Goal: Check status: Check status

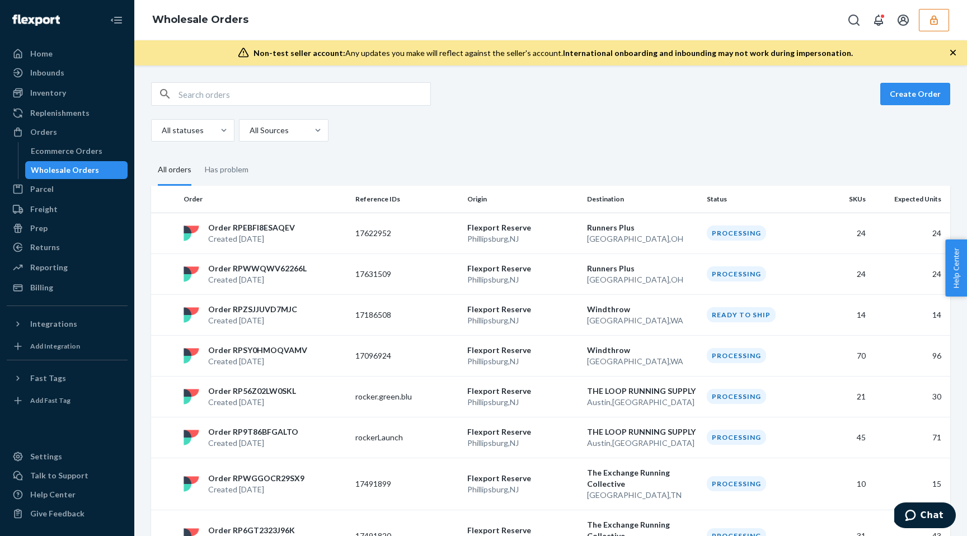
click at [202, 95] on input "text" at bounding box center [305, 94] width 252 height 22
paste input "WDBC50B3NJVVO"
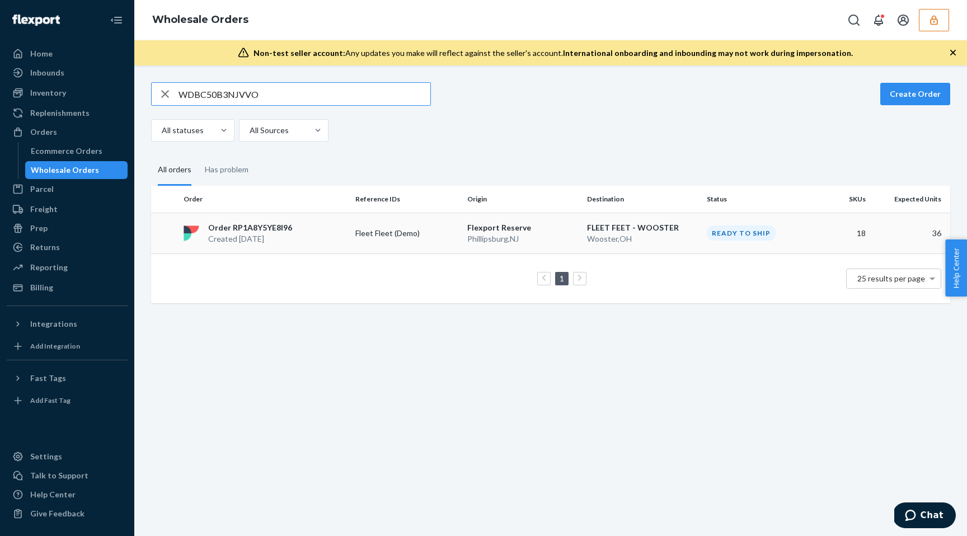
type input "WDBC50B3NJVVO"
click at [328, 227] on div "Order RP1A8Y5YE8I96 Created [DATE]" at bounding box center [265, 233] width 172 height 22
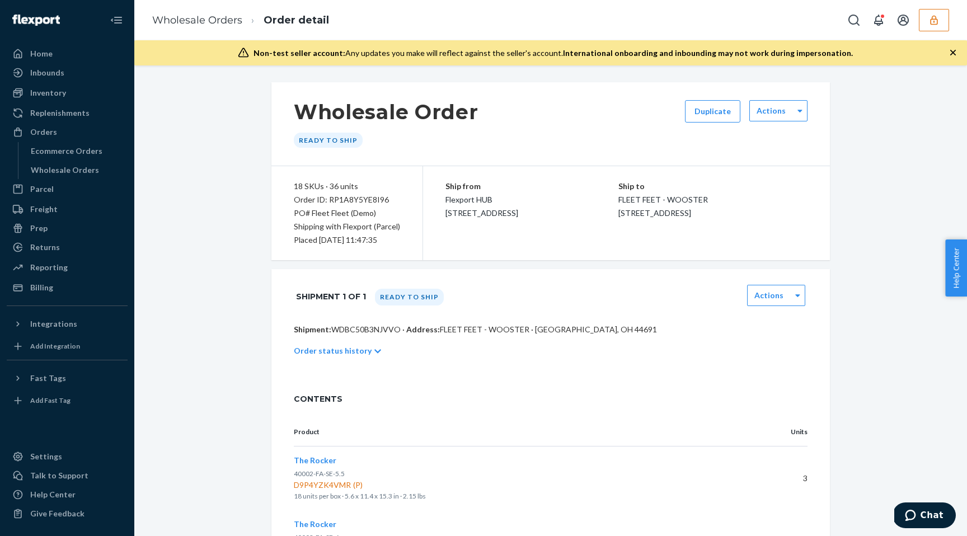
click at [937, 24] on icon "button" at bounding box center [933, 20] width 7 height 10
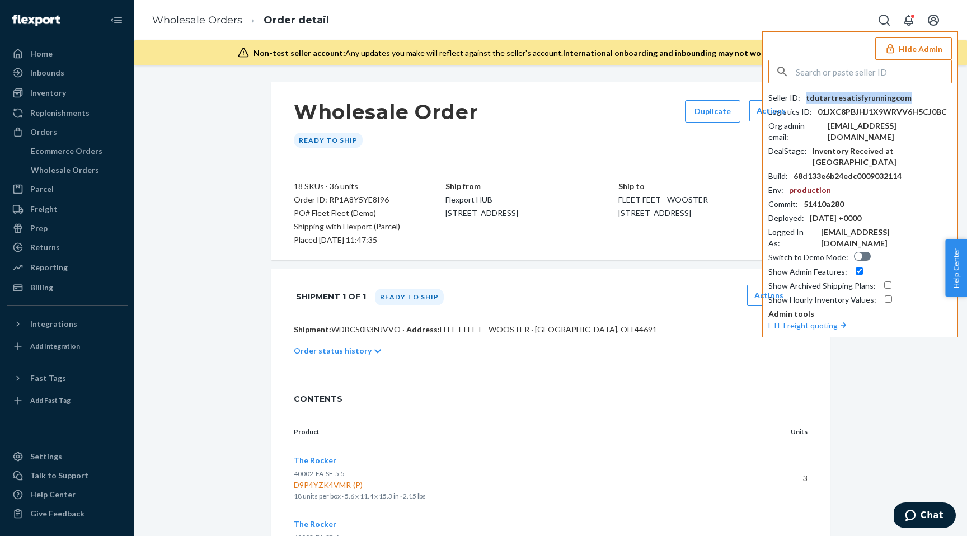
click at [872, 98] on div "tdutartresatisfyrunningcom" at bounding box center [859, 97] width 106 height 11
click at [368, 200] on div "Order ID: RP1A8Y5YE8I96" at bounding box center [347, 199] width 106 height 13
click at [369, 330] on p "Shipment: WDBC50B3NJVVO · Address: FLEET FEET - WOOSTER · [GEOGRAPHIC_DATA], OH…" at bounding box center [551, 329] width 514 height 11
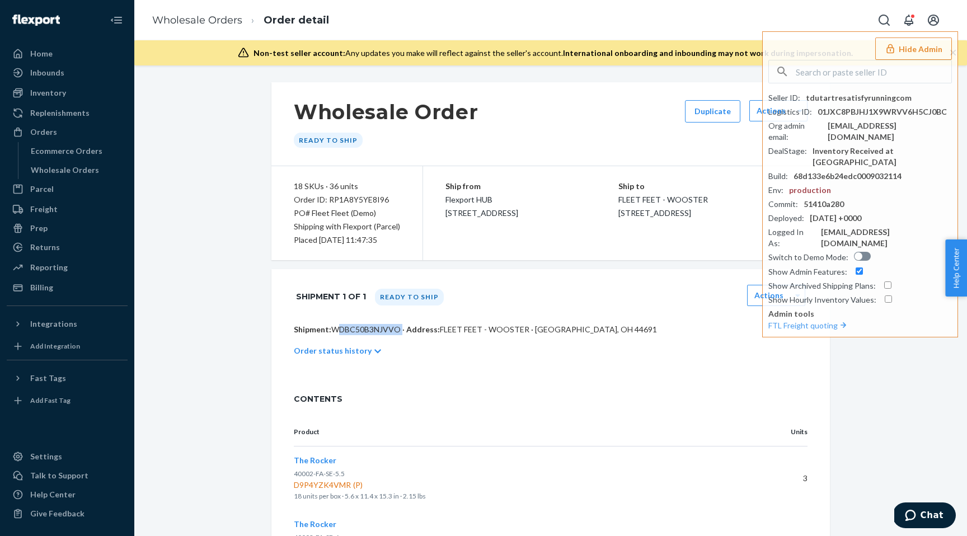
copy p "WDBC50B3NJVVO"
